Goal: Check status: Check status

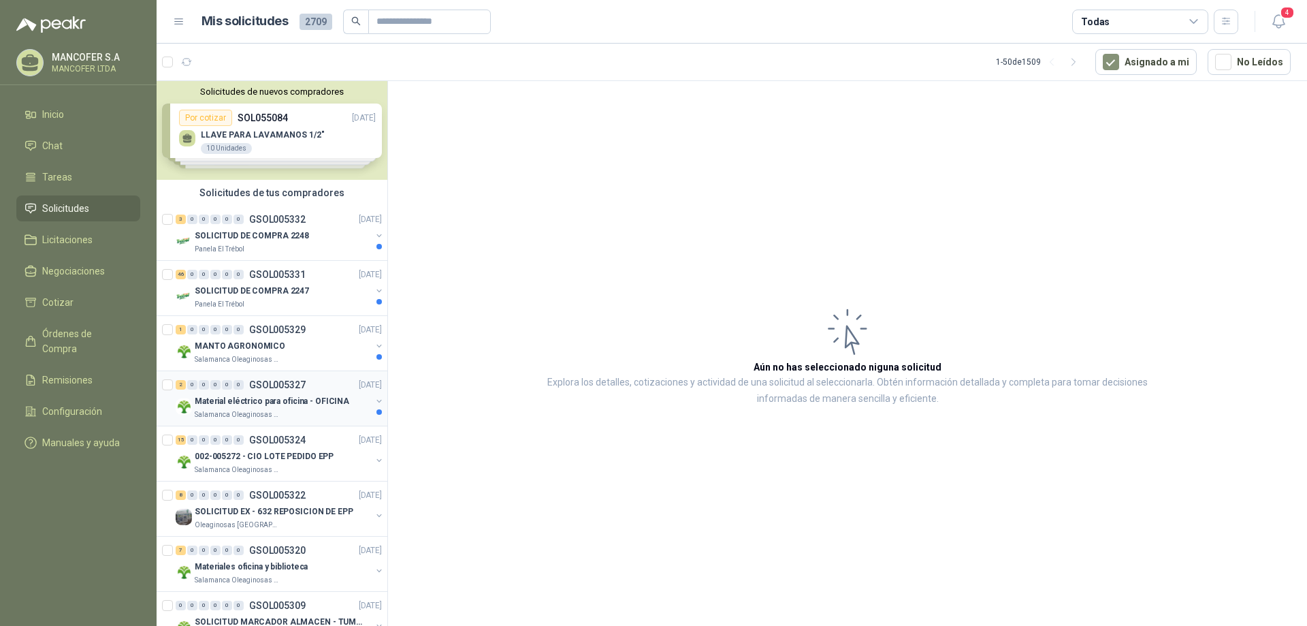
click at [242, 407] on p "Material eléctrico para oficina - OFICINA" at bounding box center [272, 401] width 155 height 13
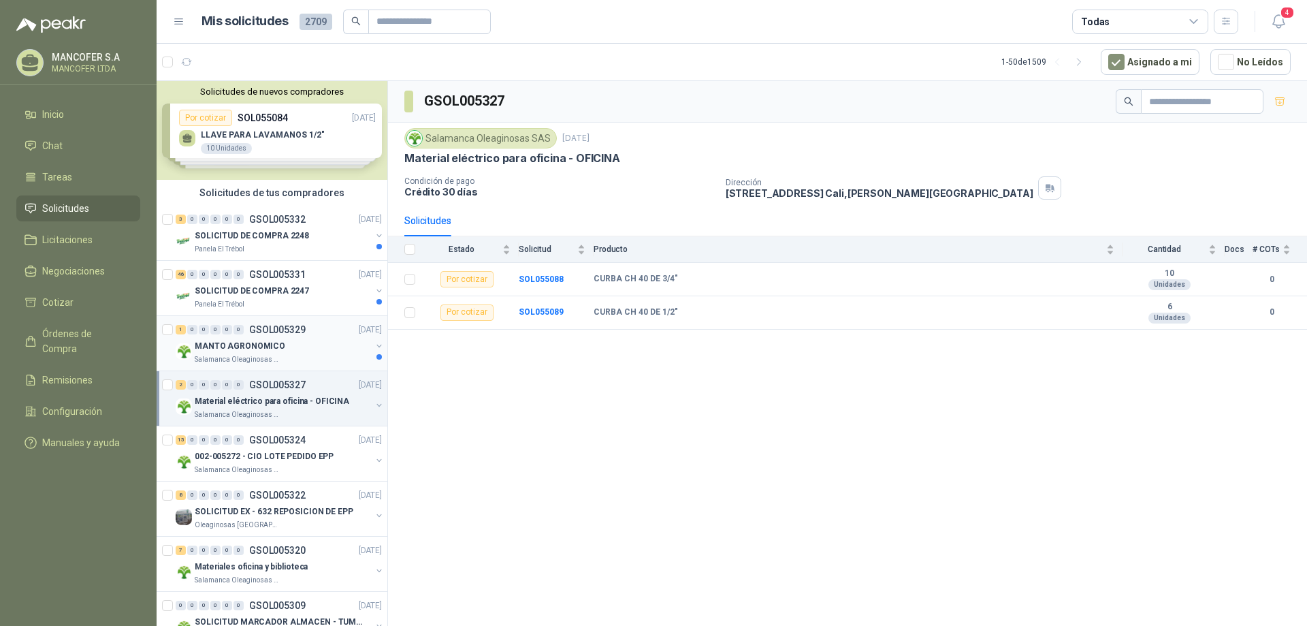
click at [277, 343] on p "MANTO AGRONOMICO" at bounding box center [240, 346] width 91 height 13
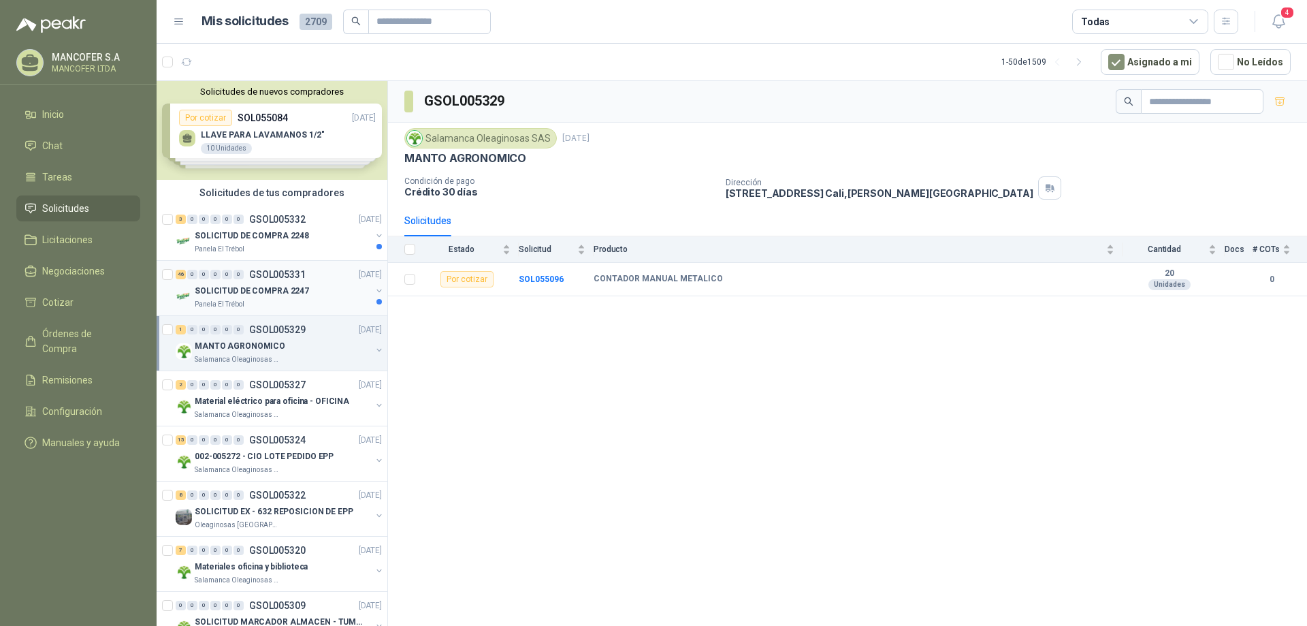
click at [251, 291] on p "SOLICITUD DE COMPRA 2247" at bounding box center [252, 291] width 114 height 13
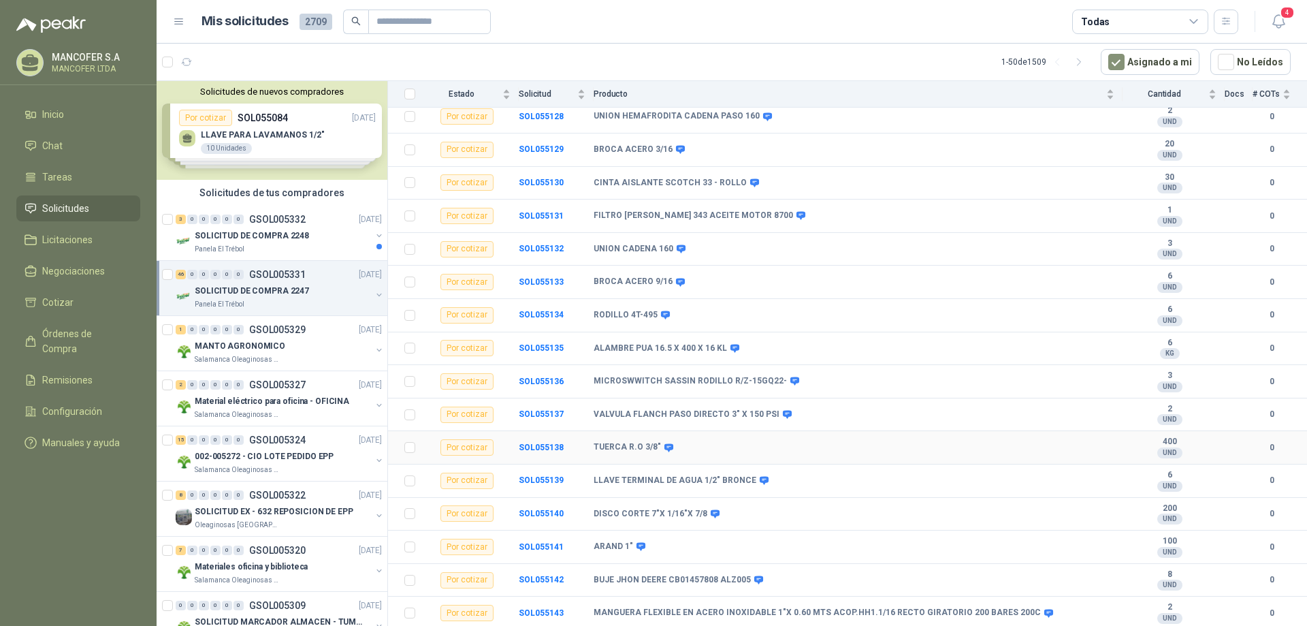
scroll to position [749, 0]
